Goal: Check status

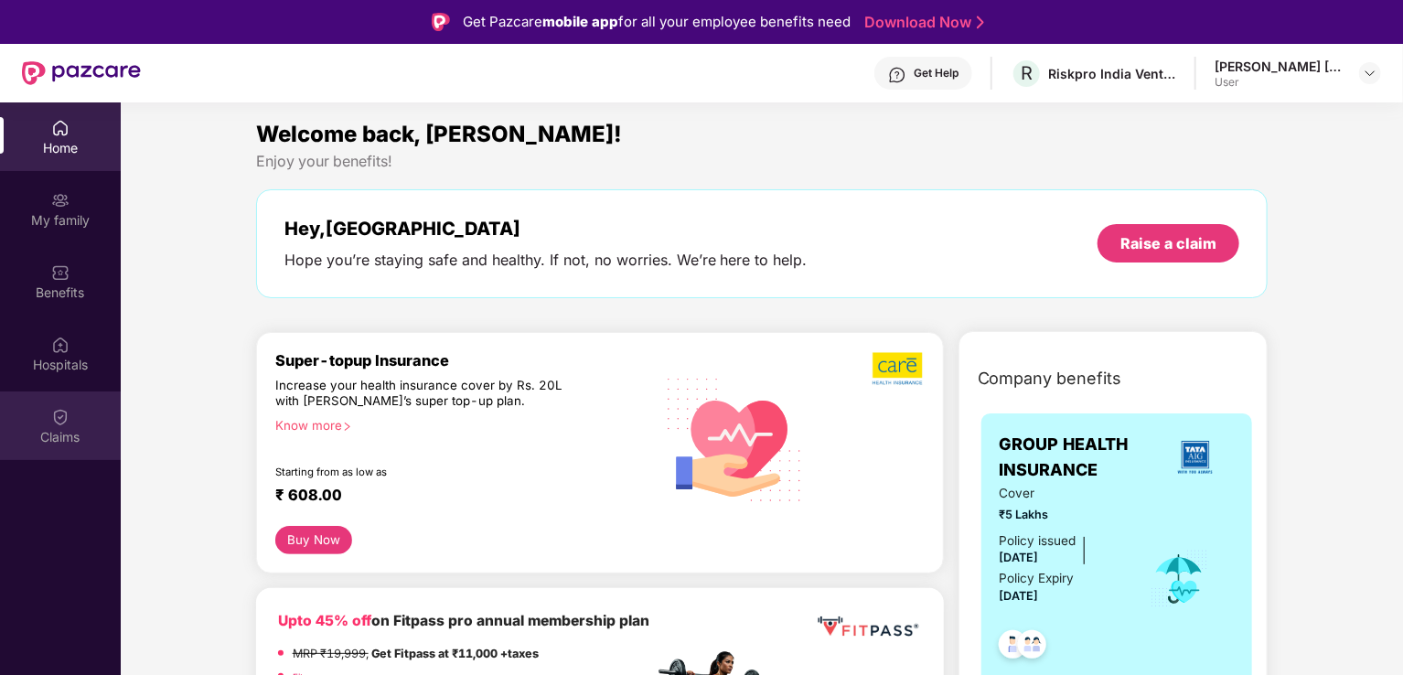
click at [60, 424] on img at bounding box center [60, 417] width 18 height 18
